Goal: Communication & Community: Connect with others

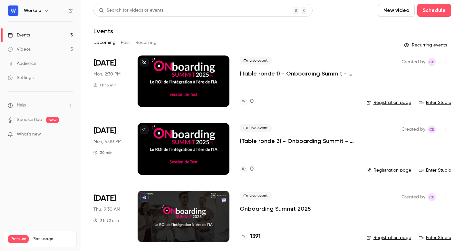
click at [182, 92] on div at bounding box center [184, 81] width 92 height 52
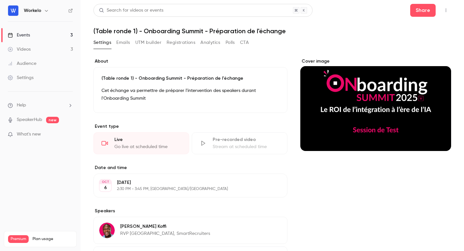
click at [448, 8] on icon "button" at bounding box center [445, 10] width 5 height 5
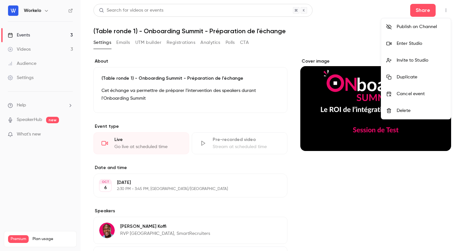
click at [404, 40] on li "Enter Studio" at bounding box center [416, 43] width 70 height 17
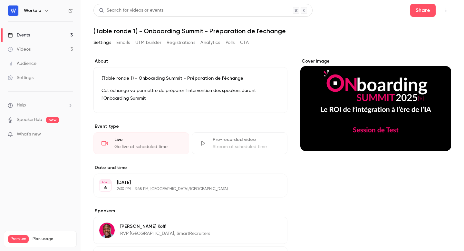
scroll to position [7, 0]
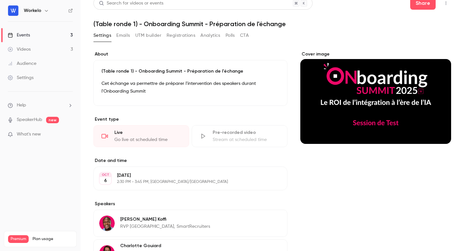
click at [446, 2] on icon "button" at bounding box center [445, 3] width 5 height 5
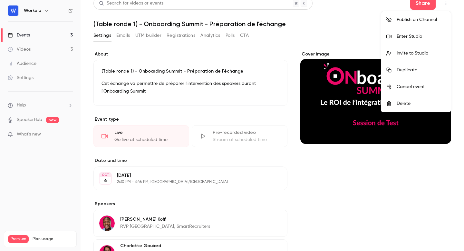
click at [412, 51] on div "Invite to Studio" at bounding box center [421, 53] width 49 height 6
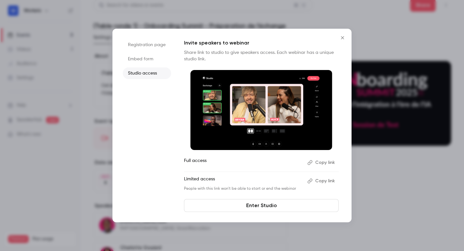
click at [322, 180] on button "Copy link" at bounding box center [322, 181] width 34 height 10
click at [330, 181] on button "Copy link" at bounding box center [322, 181] width 34 height 10
click at [360, 31] on div at bounding box center [232, 125] width 464 height 251
